Goal: Information Seeking & Learning: Learn about a topic

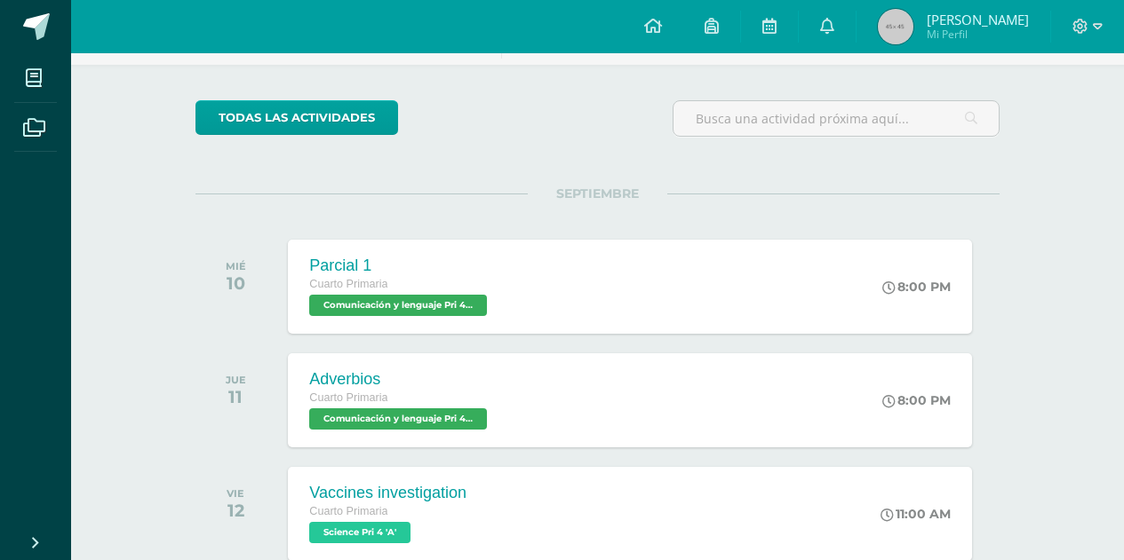
scroll to position [148, 0]
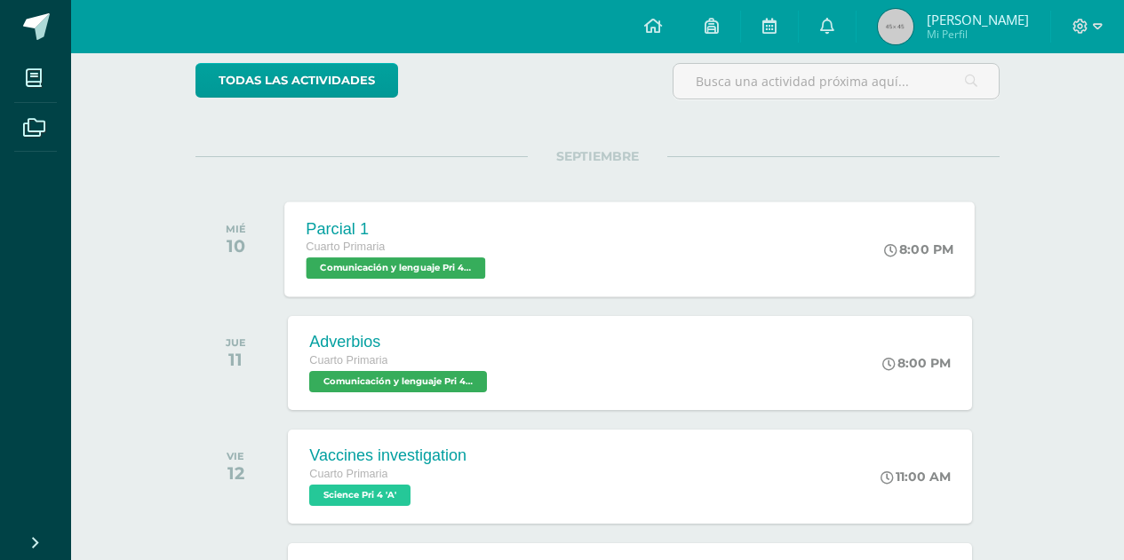
click at [624, 244] on div "Parcial 1 Cuarto Primaria Comunicación y lenguaje Pri 4 'A' 8:00 PM Parcial 1 C…" at bounding box center [630, 249] width 690 height 95
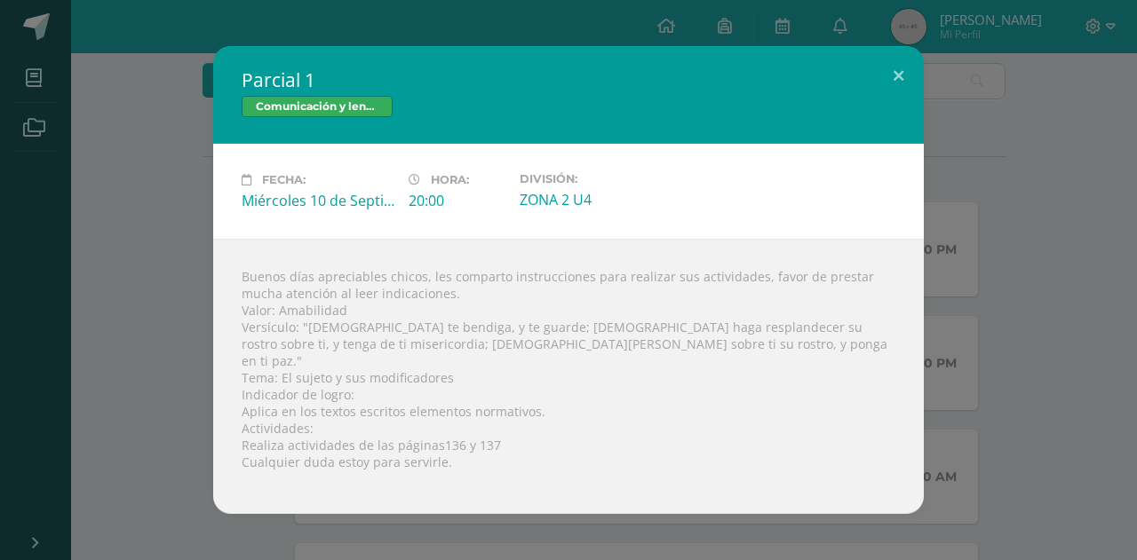
click at [497, 76] on h2 "Parcial 1" at bounding box center [569, 80] width 654 height 25
click at [897, 87] on button at bounding box center [898, 76] width 51 height 60
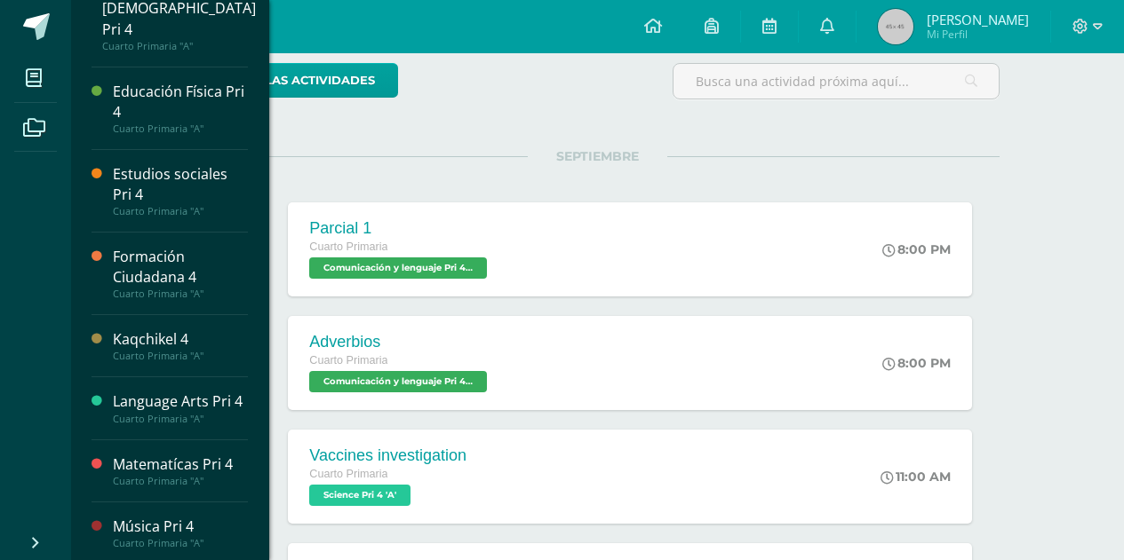
scroll to position [393, 0]
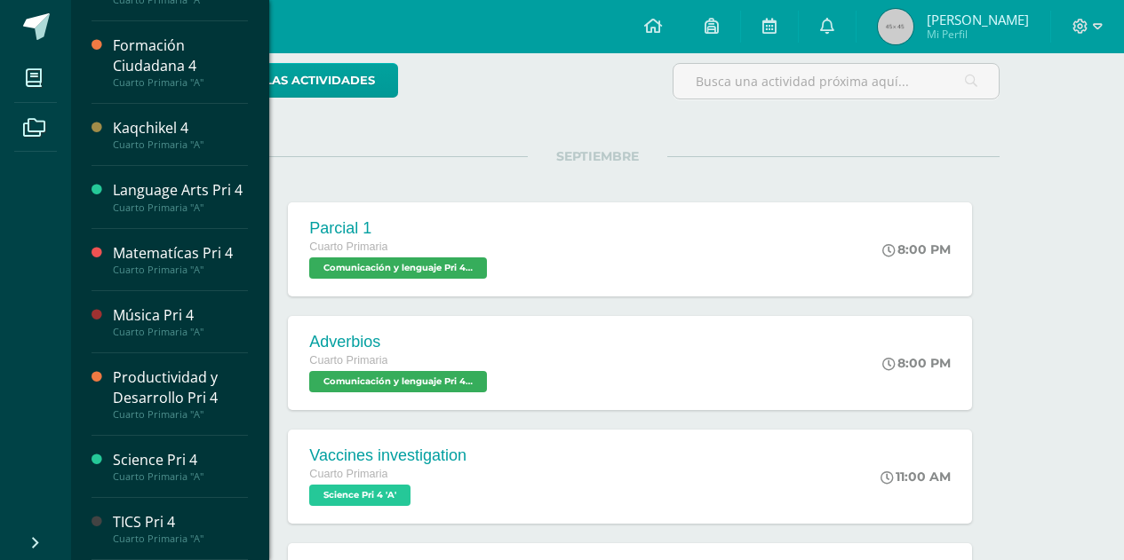
click at [160, 540] on div "Cuarto Primaria "A"" at bounding box center [180, 539] width 135 height 12
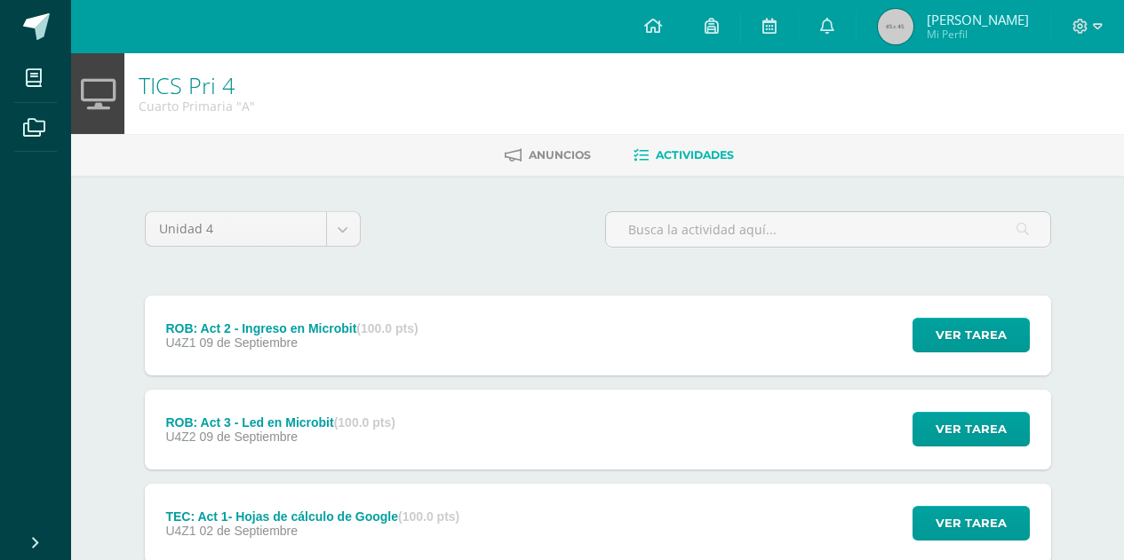
click at [465, 340] on div "[PERSON_NAME]: Act 2 - Ingreso en Microbit (100.0 pts) U4Z1 [DATE] Ver tarea [P…" at bounding box center [598, 336] width 906 height 80
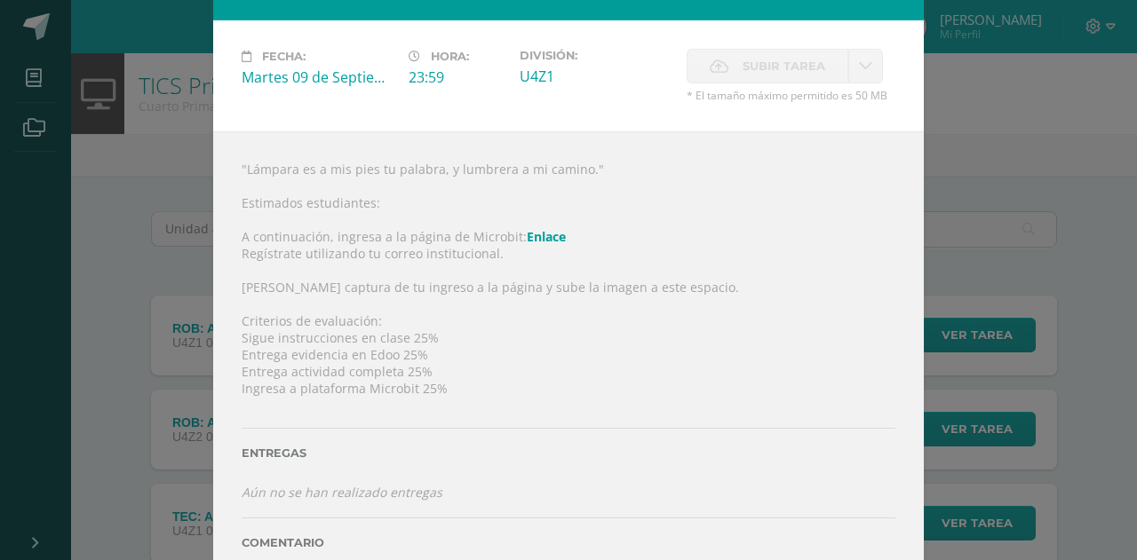
scroll to position [120, 0]
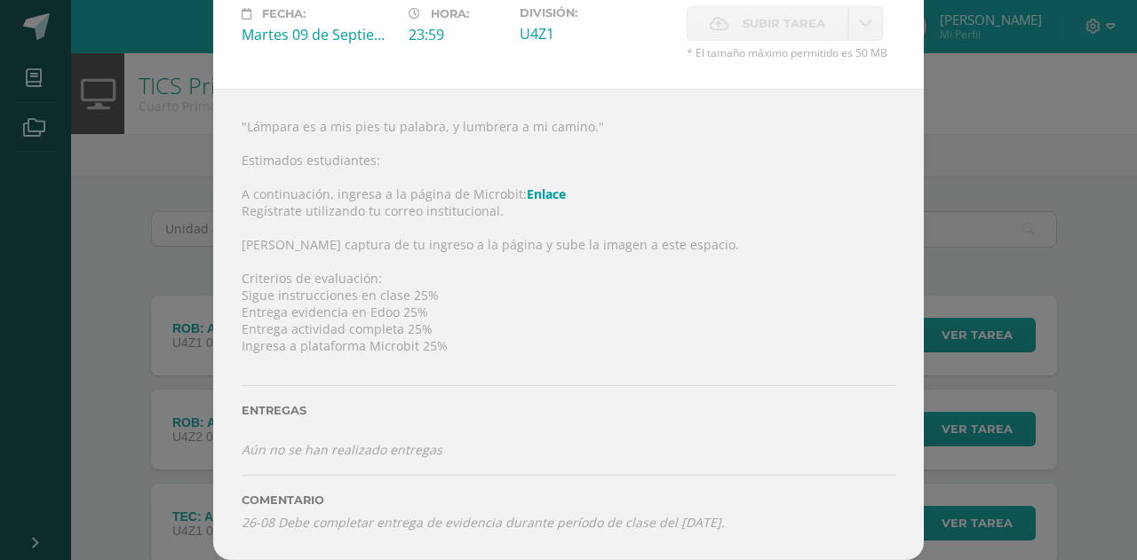
click at [1016, 126] on div "ROB: Act 2 - Ingreso en Microbit TICS Pri 4 Fecha: Martes 09 de Septiembre Hora…" at bounding box center [568, 220] width 1123 height 680
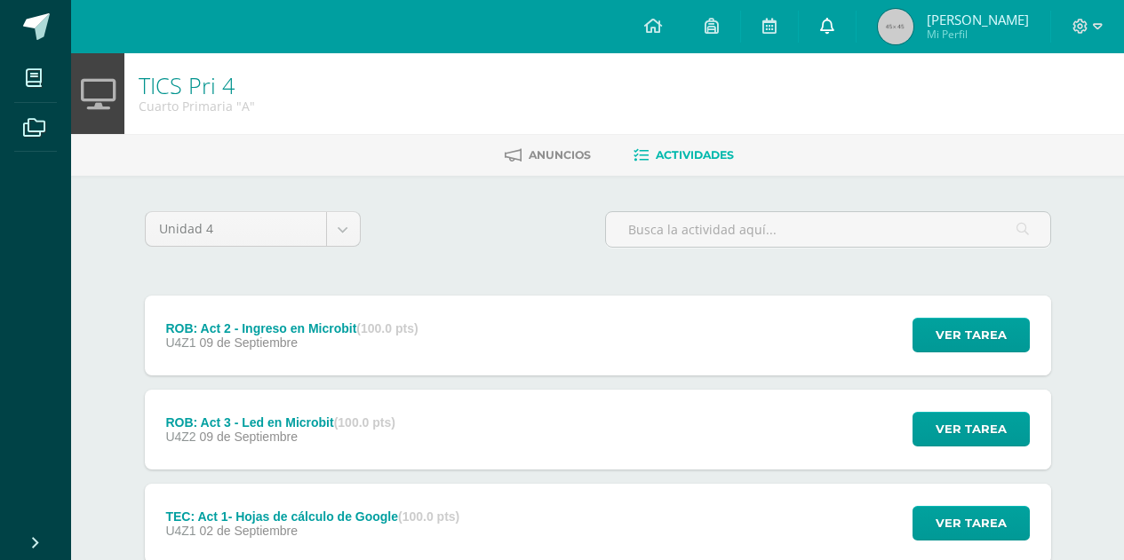
click at [831, 26] on link at bounding box center [827, 26] width 57 height 53
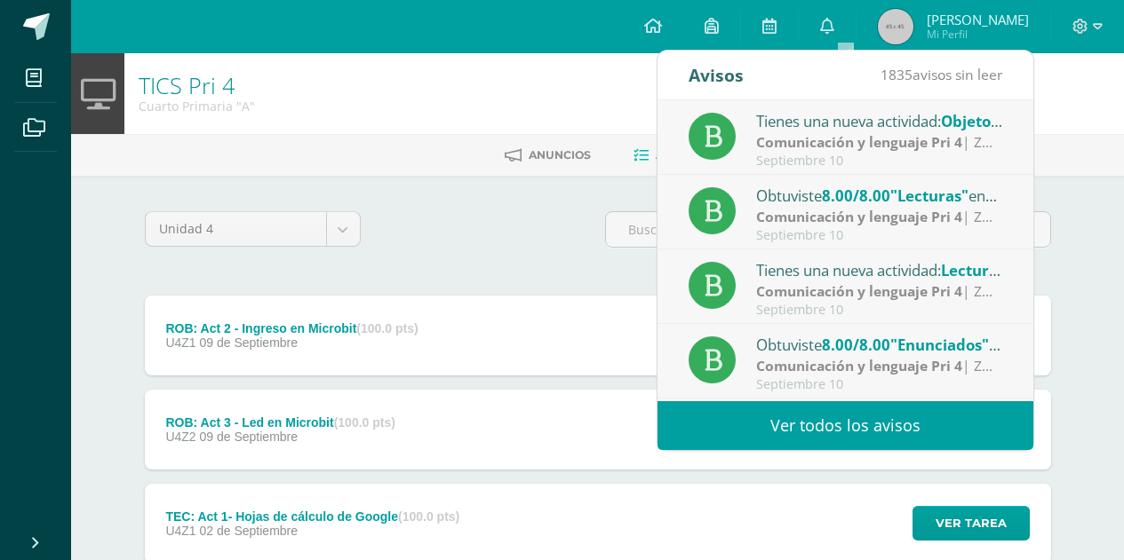
click at [461, 129] on div "TICS Pri 4 Cuarto Primaria "A"" at bounding box center [597, 93] width 1053 height 81
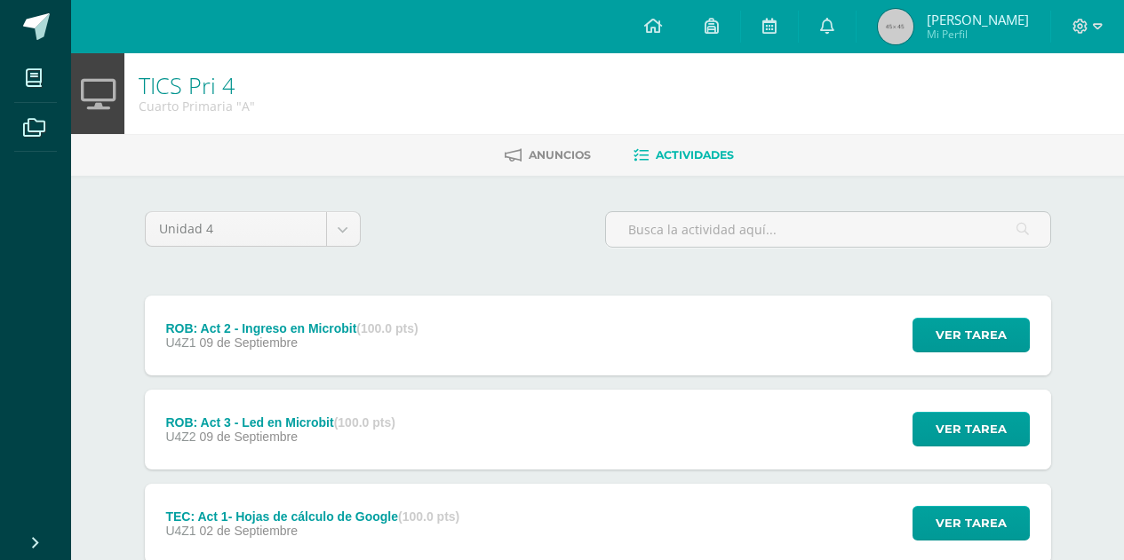
click at [777, 318] on div "ROB: Act 2 - Ingreso en Microbit (100.0 pts) U4Z1 09 de Septiembre Ver tarea RO…" at bounding box center [598, 336] width 906 height 80
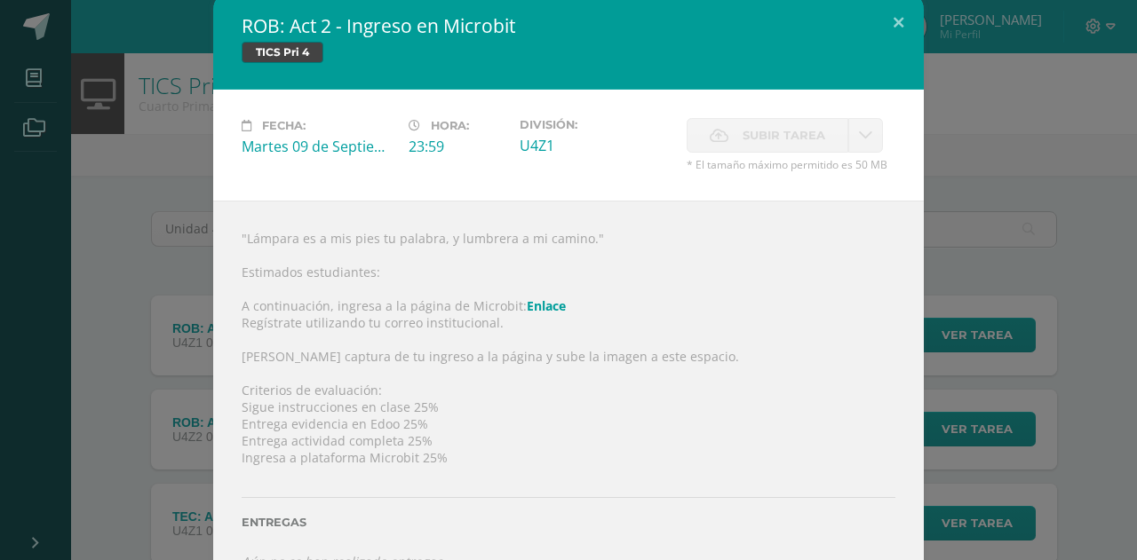
scroll to position [0, 0]
